Goal: Check status: Check status

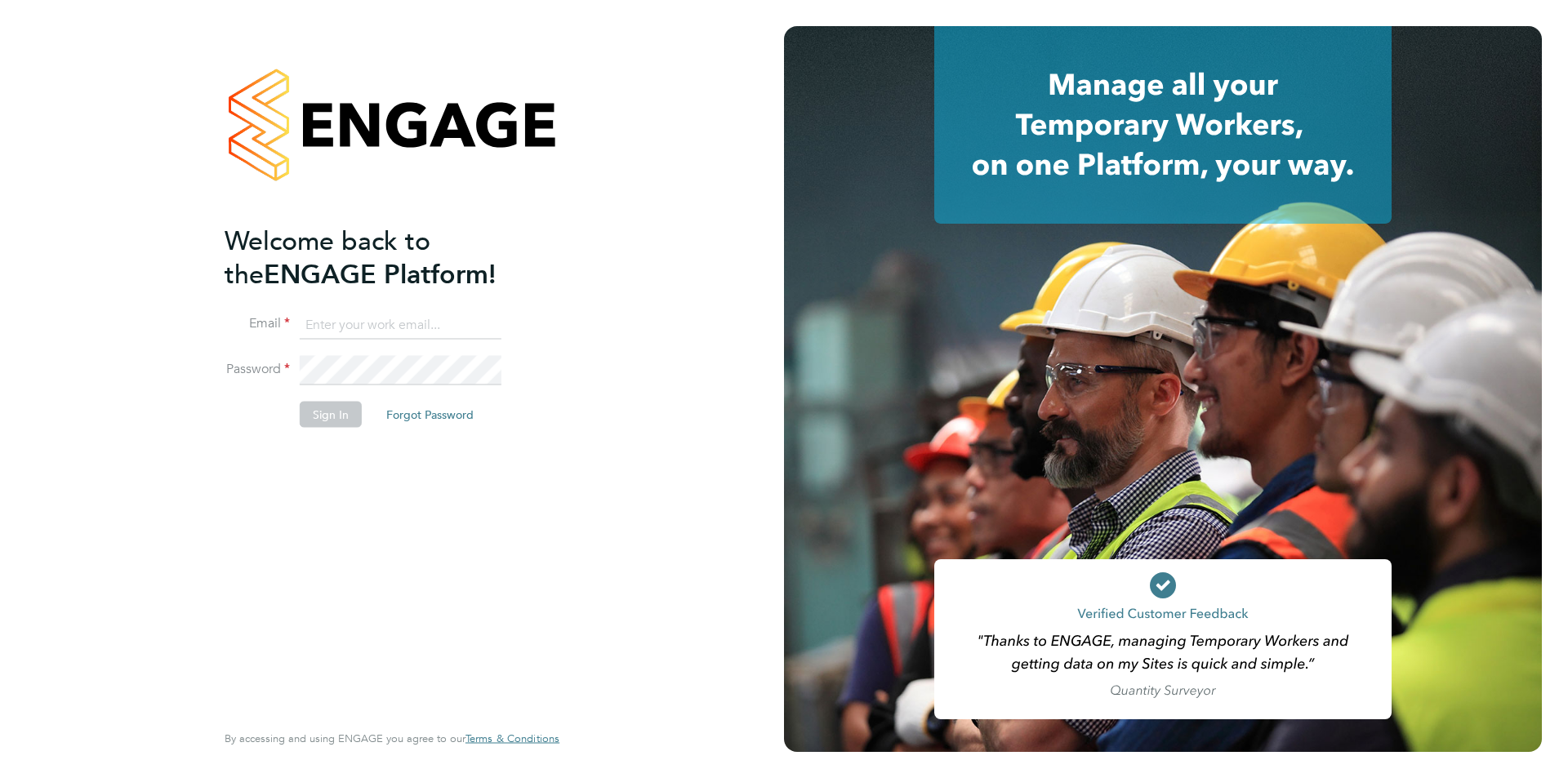
type input "[EMAIL_ADDRESS][DOMAIN_NAME]"
click at [328, 407] on button "Sign In" at bounding box center [330, 413] width 62 height 26
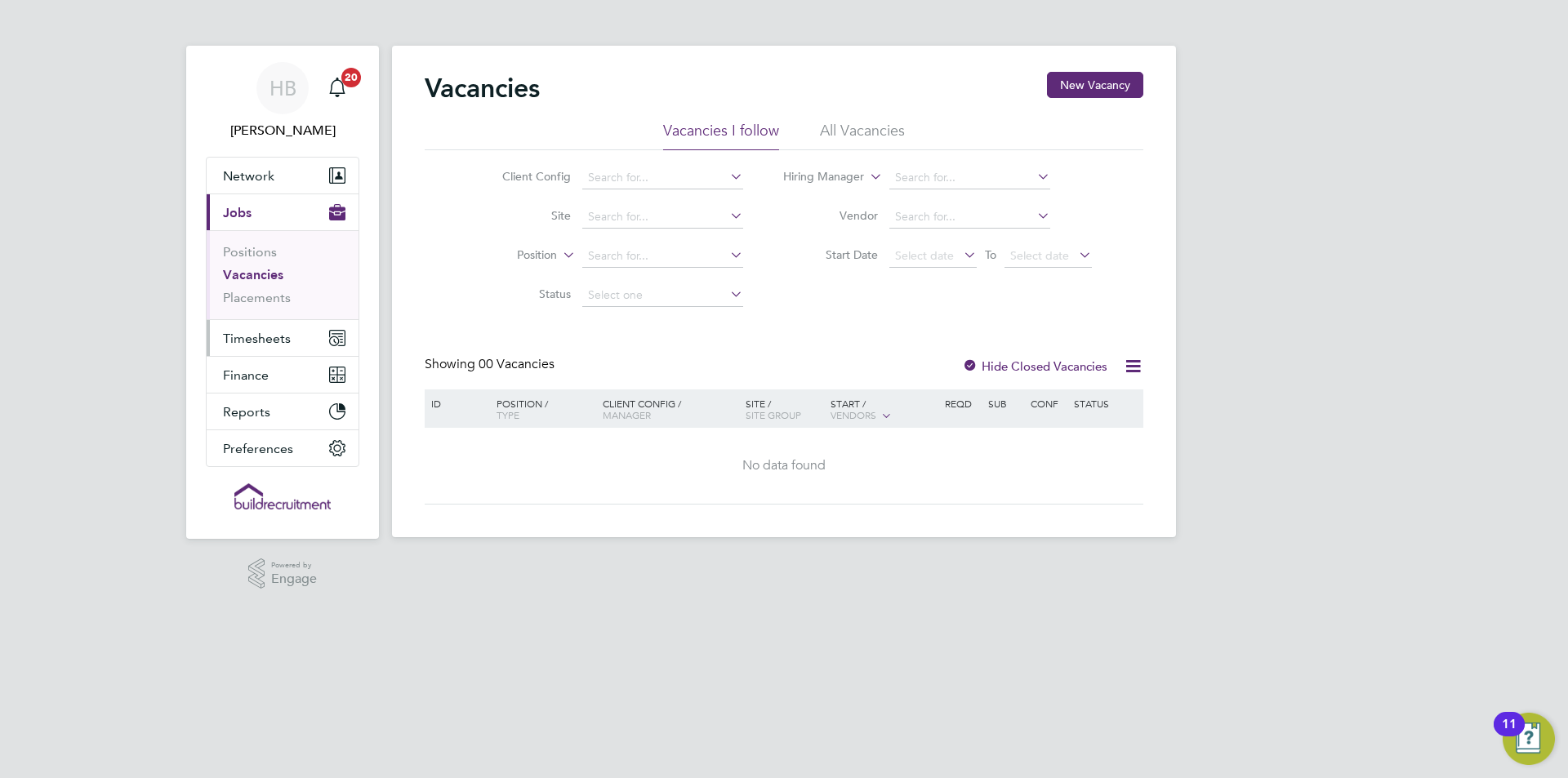
click at [296, 343] on button "Timesheets" at bounding box center [282, 338] width 152 height 36
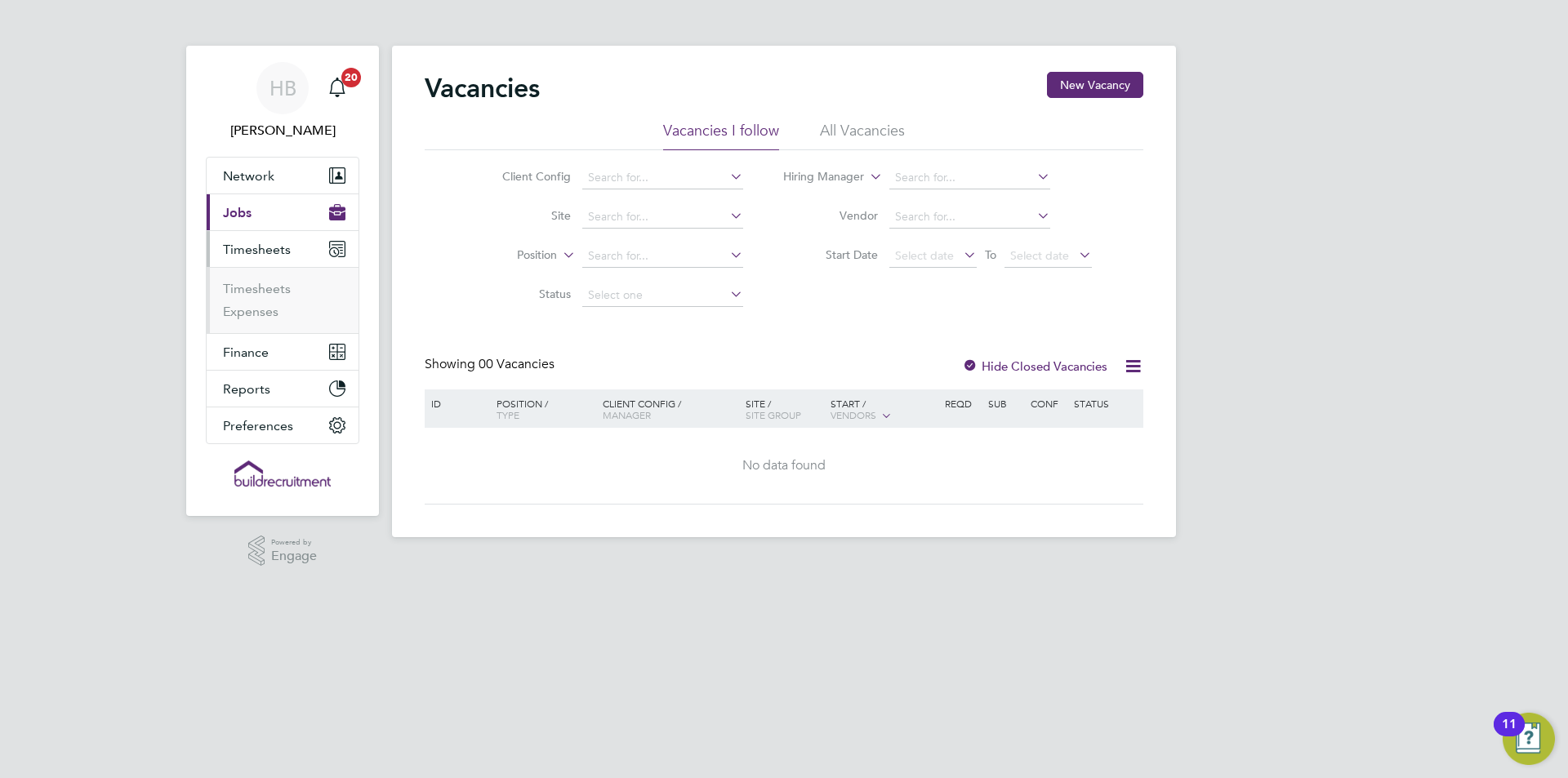
click at [259, 280] on ul "Timesheets Expenses" at bounding box center [282, 299] width 152 height 66
click at [261, 289] on link "Timesheets" at bounding box center [256, 289] width 68 height 15
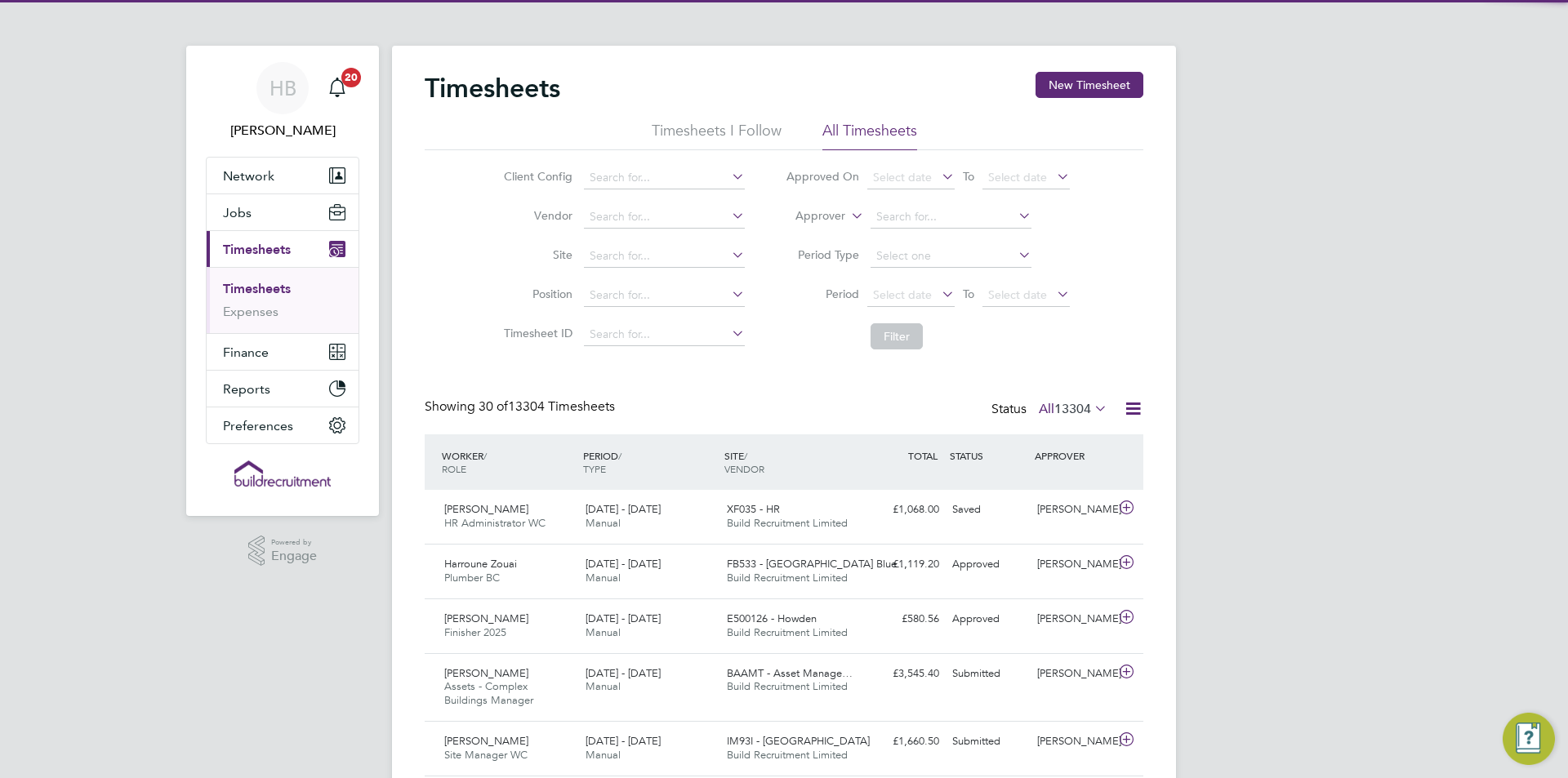
click at [804, 213] on label "Approver" at bounding box center [808, 216] width 73 height 16
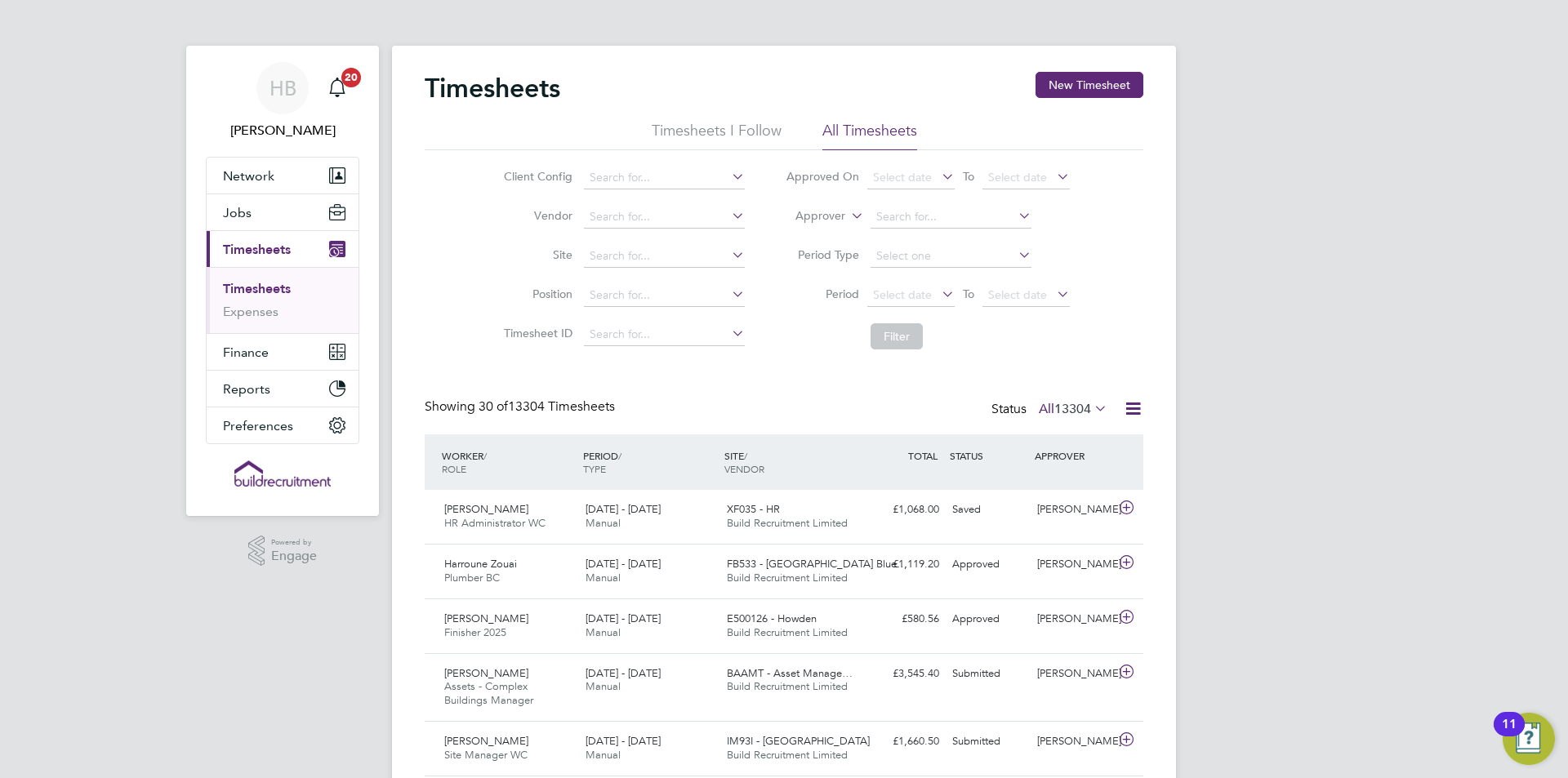
click at [815, 238] on li "Worker" at bounding box center [804, 234] width 81 height 21
click at [890, 217] on input at bounding box center [951, 216] width 161 height 23
click at [974, 245] on b "Col" at bounding box center [983, 239] width 19 height 14
type input "[PERSON_NAME]"
click at [893, 345] on button "Filter" at bounding box center [897, 336] width 52 height 26
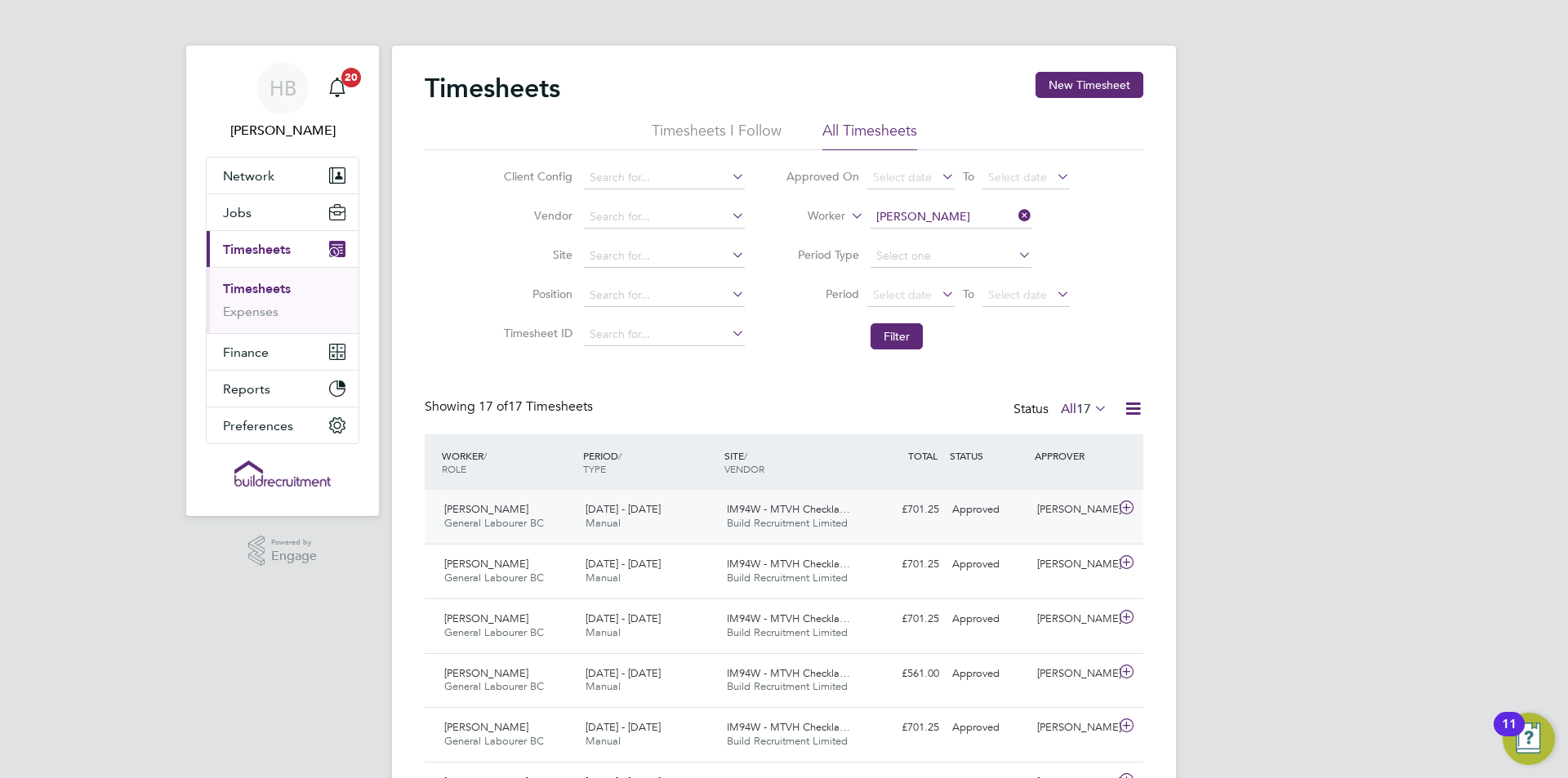
click at [813, 499] on div "IM94W - MTVH Checkla… Build Recruitment Limited" at bounding box center [791, 517] width 141 height 41
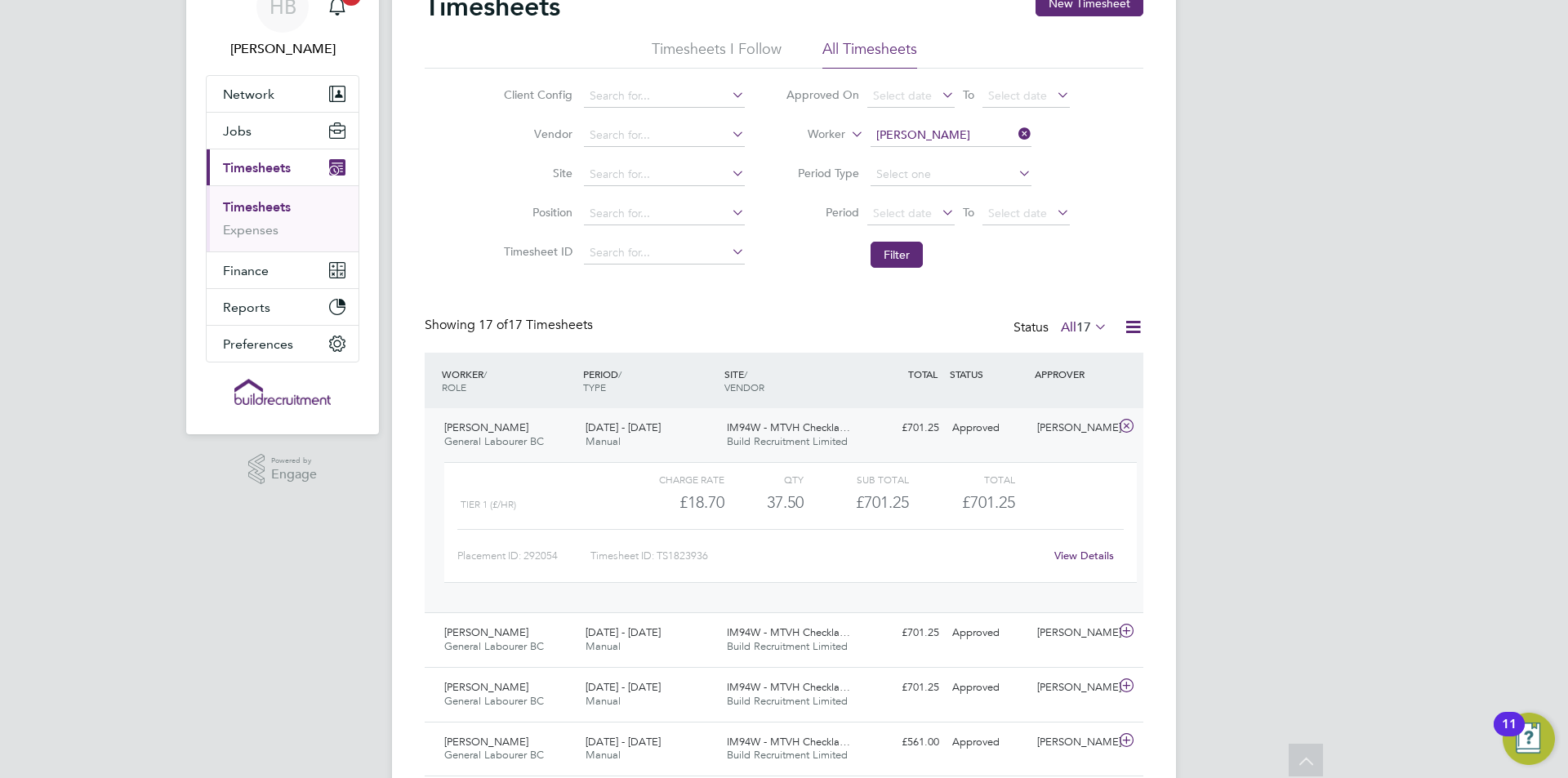
click at [1064, 556] on link "View Details" at bounding box center [1084, 555] width 60 height 14
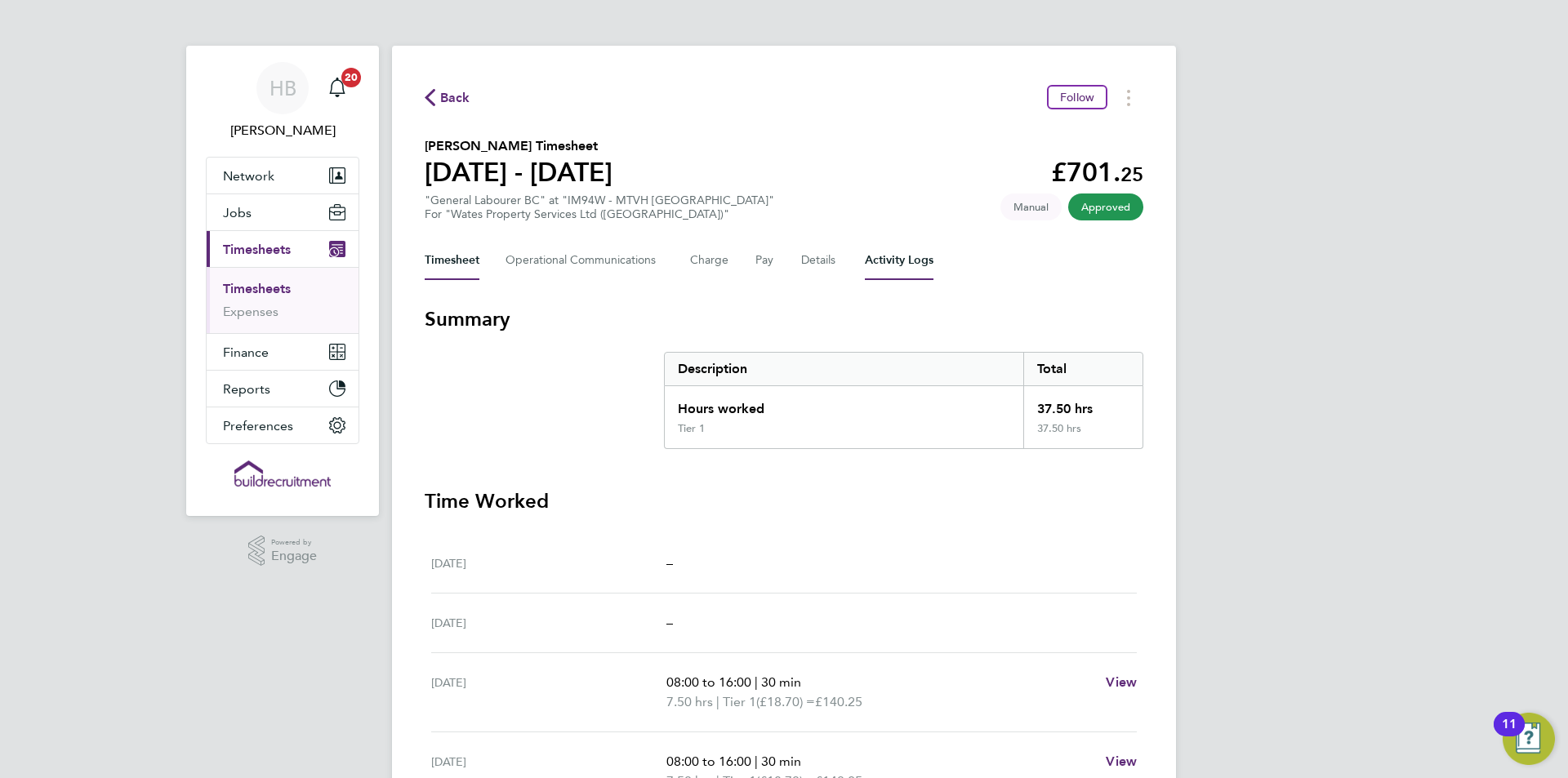
click at [915, 254] on Logs-tab "Activity Logs" at bounding box center [899, 260] width 69 height 39
